Goal: Information Seeking & Learning: Learn about a topic

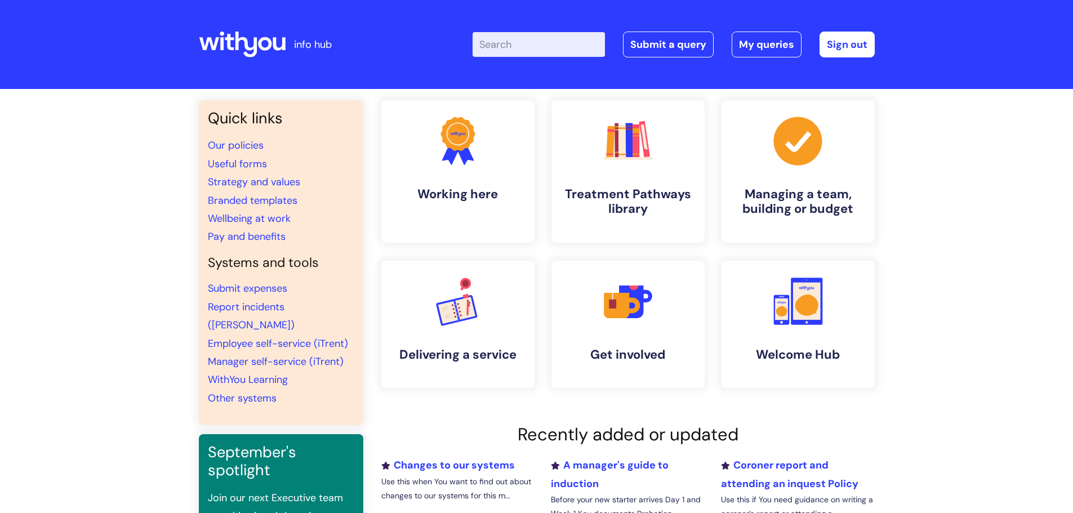
click at [526, 43] on input "Enter your search term here..." at bounding box center [538, 44] width 132 height 25
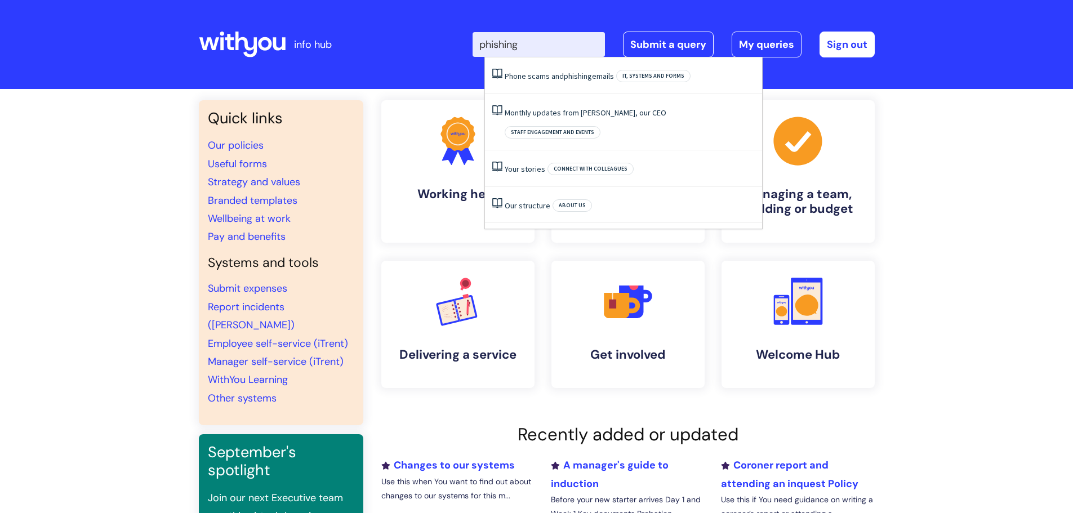
type input "phishing"
click button "Search" at bounding box center [0, 0] width 0 height 0
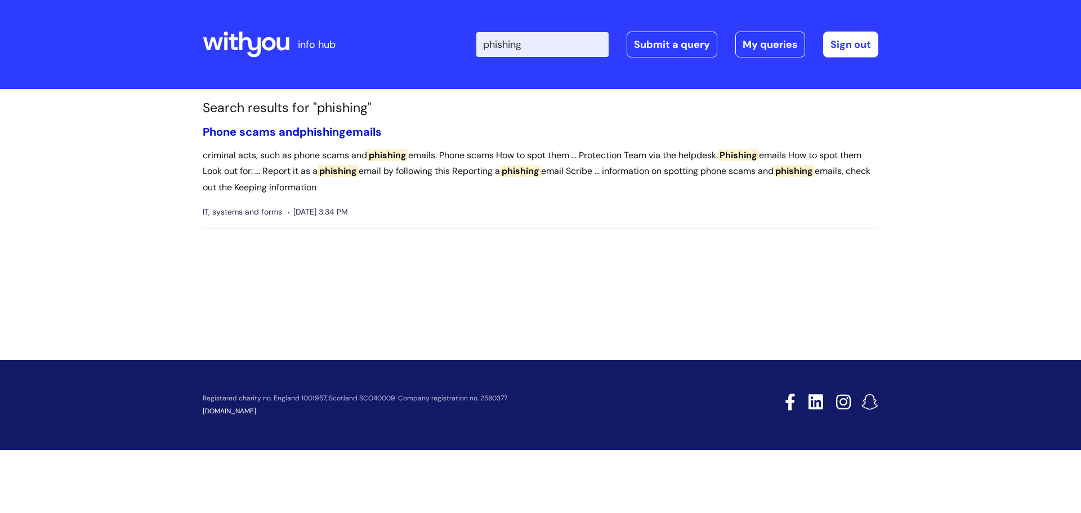
click at [285, 130] on link "Phone scams and phishing emails" at bounding box center [292, 131] width 179 height 15
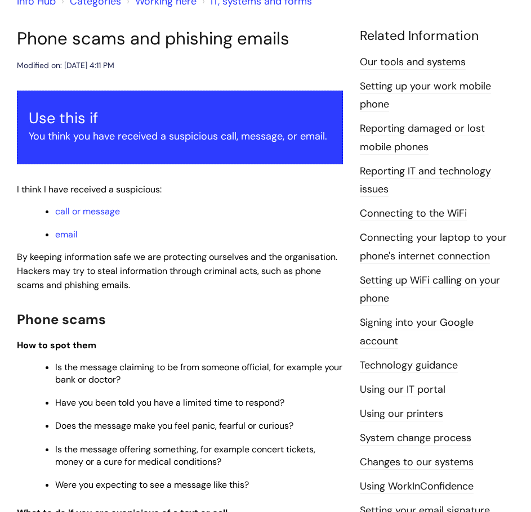
scroll to position [169, 0]
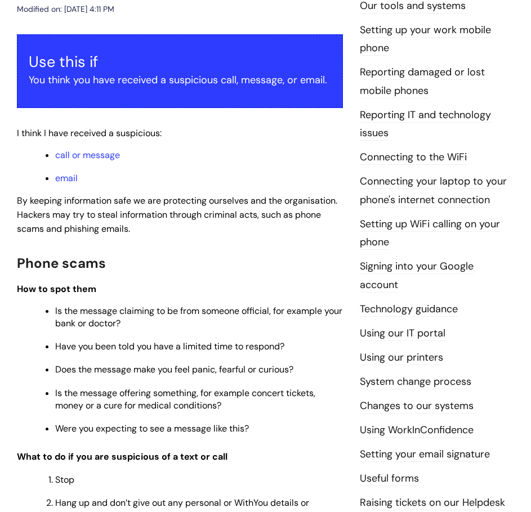
drag, startPoint x: 137, startPoint y: 185, endPoint x: 114, endPoint y: 260, distance: 78.2
click at [114, 260] on h2 "Phone scams" at bounding box center [180, 263] width 326 height 24
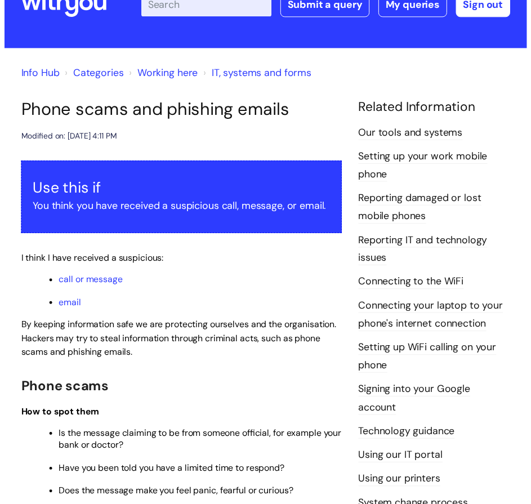
scroll to position [0, 0]
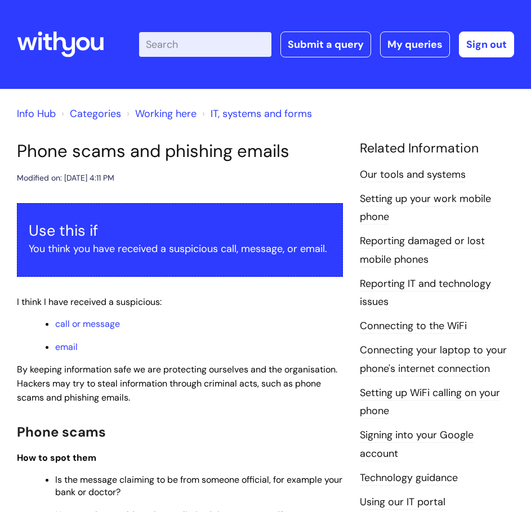
click at [218, 39] on input "Enter your search term here..." at bounding box center [205, 44] width 132 height 25
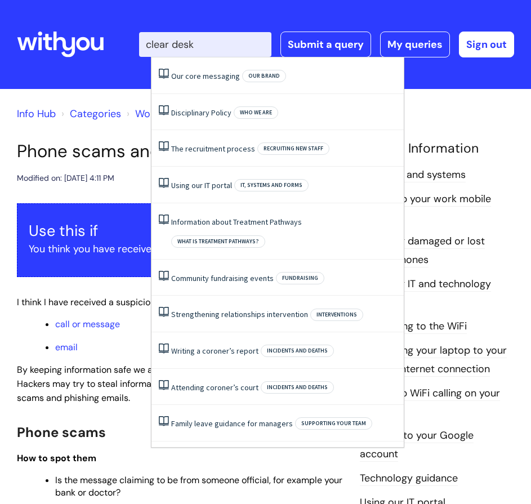
type input "clear desk"
click button "Search" at bounding box center [0, 0] width 0 height 0
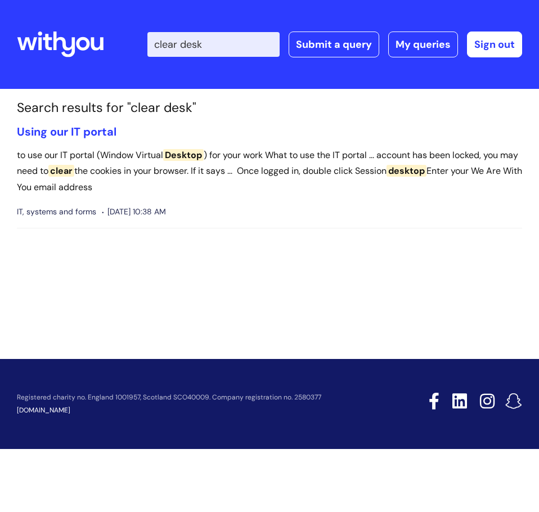
click at [229, 39] on input "clear desk" at bounding box center [214, 44] width 132 height 25
drag, startPoint x: 226, startPoint y: 44, endPoint x: 157, endPoint y: 46, distance: 69.8
click at [157, 46] on div "Enter your search term here... clear desk Search Submit a query My queries Welc…" at bounding box center [317, 44] width 411 height 66
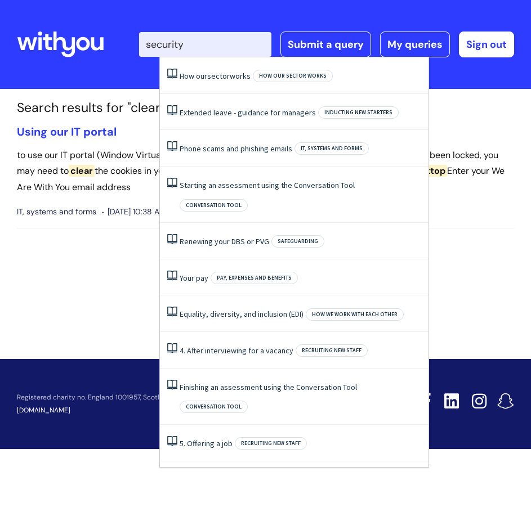
type input "security"
click button "Search" at bounding box center [0, 0] width 0 height 0
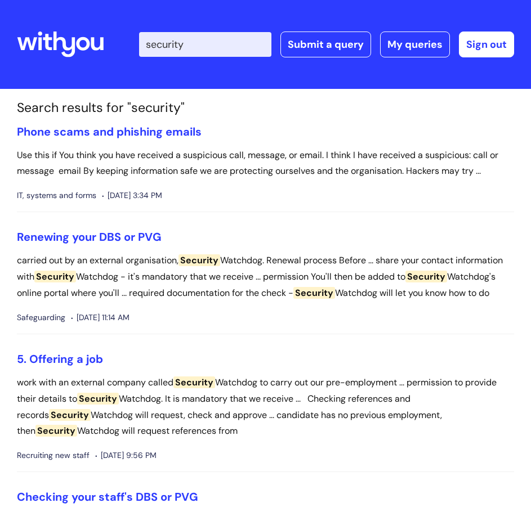
drag, startPoint x: 211, startPoint y: 51, endPoint x: 141, endPoint y: 35, distance: 72.1
click at [141, 35] on div "Enter your search term here... security Search Submit a query My queries Welcom…" at bounding box center [312, 44] width 404 height 66
